Goal: Check status: Check status

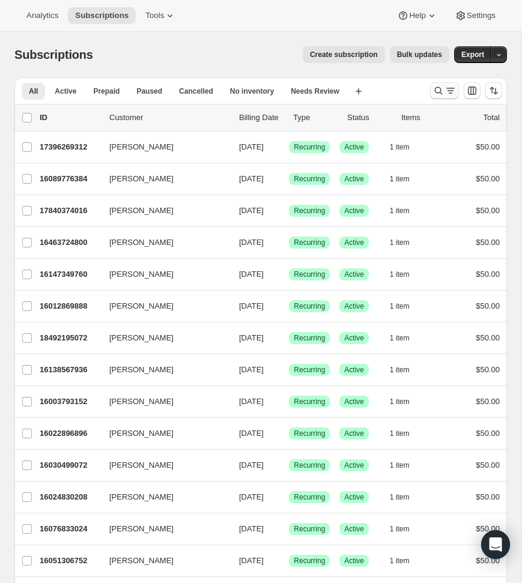
click at [446, 93] on icon "Search and filter results" at bounding box center [451, 91] width 12 height 12
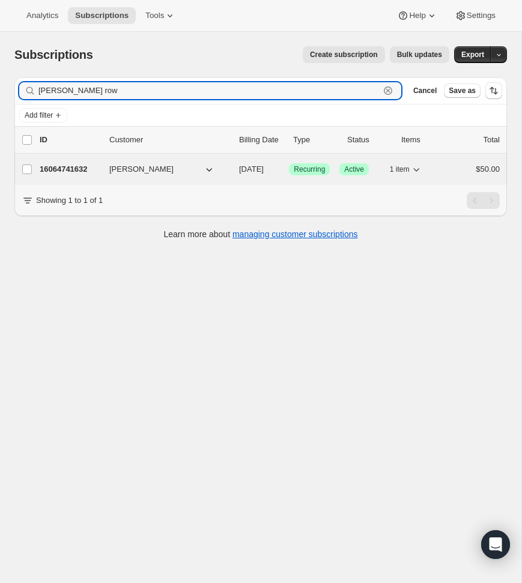
type input "ellen row"
click at [73, 174] on p "16064741632" at bounding box center [70, 169] width 60 height 12
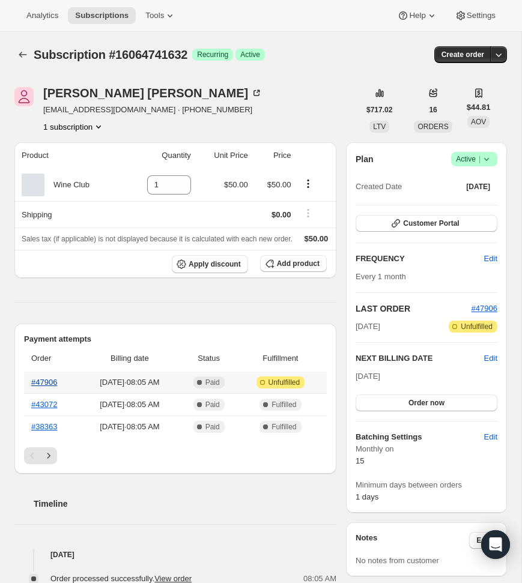
click at [45, 387] on link "#47906" at bounding box center [44, 382] width 26 height 9
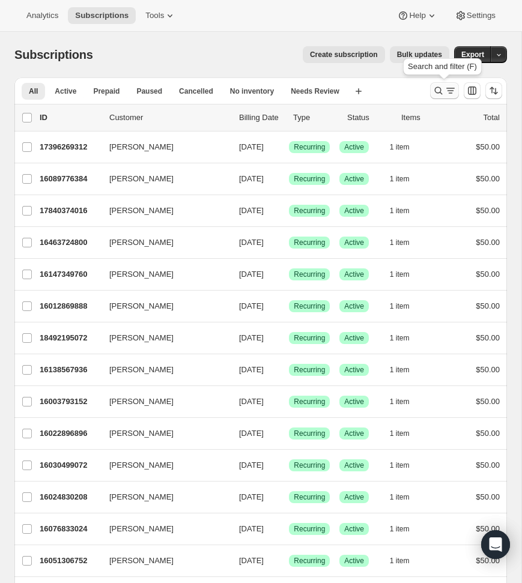
click at [442, 91] on icon "Search and filter results" at bounding box center [439, 91] width 12 height 12
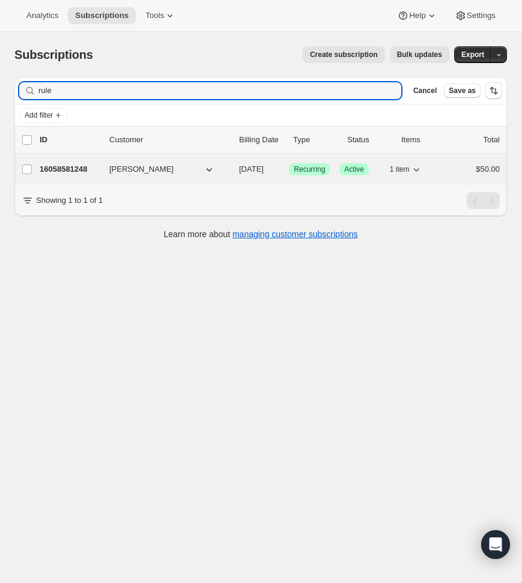
type input "rule"
click at [79, 171] on p "16058581248" at bounding box center [70, 169] width 60 height 12
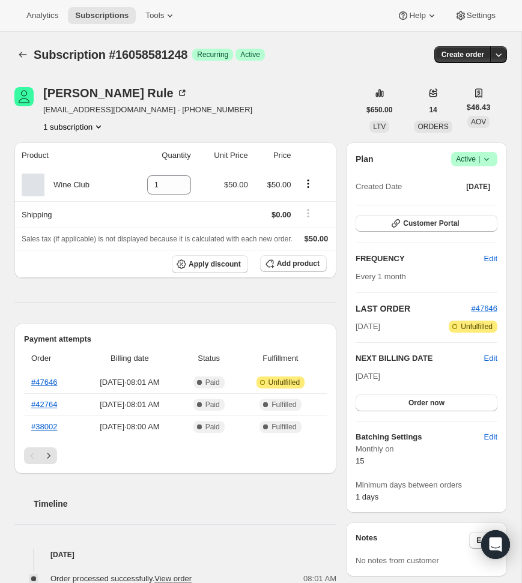
scroll to position [1, 0]
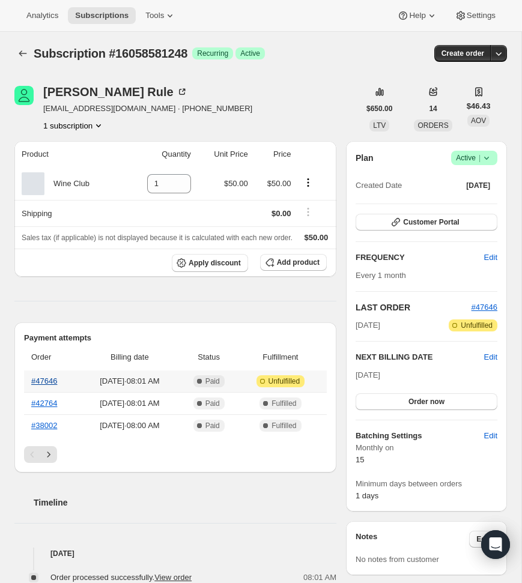
click at [55, 386] on link "#47646" at bounding box center [44, 381] width 26 height 9
